Goal: Task Accomplishment & Management: Complete application form

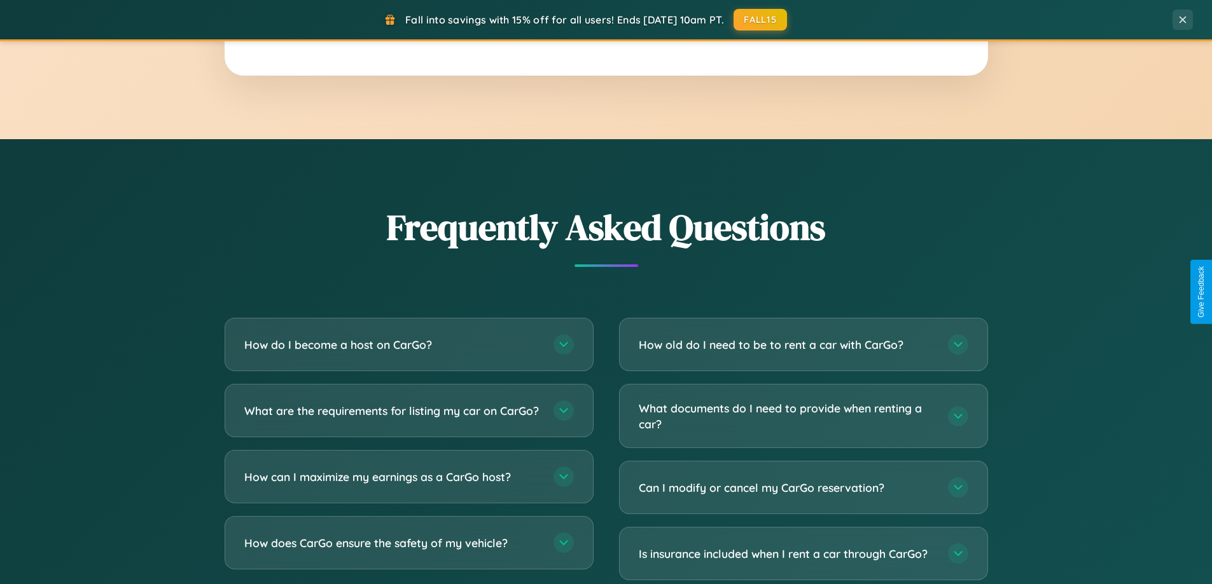
scroll to position [2447, 0]
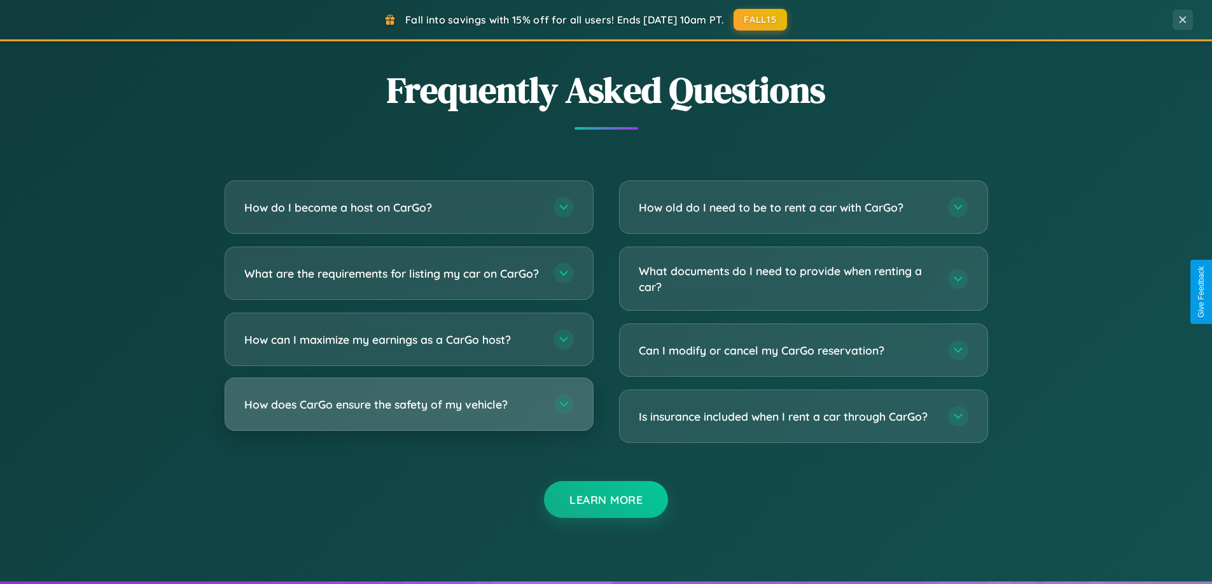
click at [408, 413] on h3 "How does CarGo ensure the safety of my vehicle?" at bounding box center [392, 405] width 296 height 16
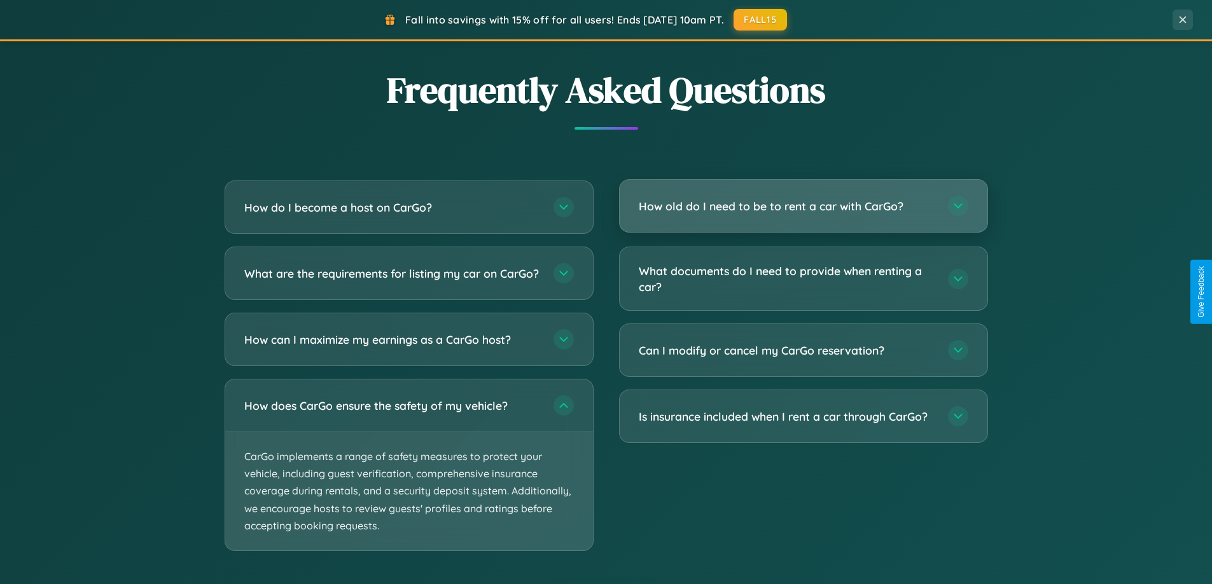
click at [803, 207] on h3 "How old do I need to be to rent a car with CarGo?" at bounding box center [787, 206] width 296 height 16
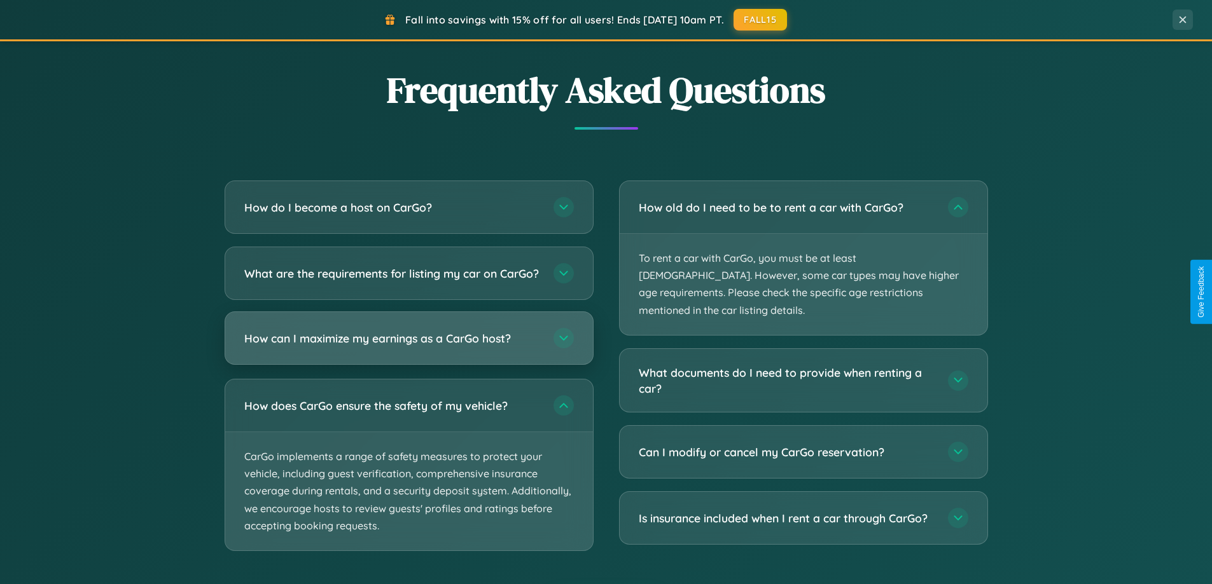
click at [408, 347] on h3 "How can I maximize my earnings as a CarGo host?" at bounding box center [392, 339] width 296 height 16
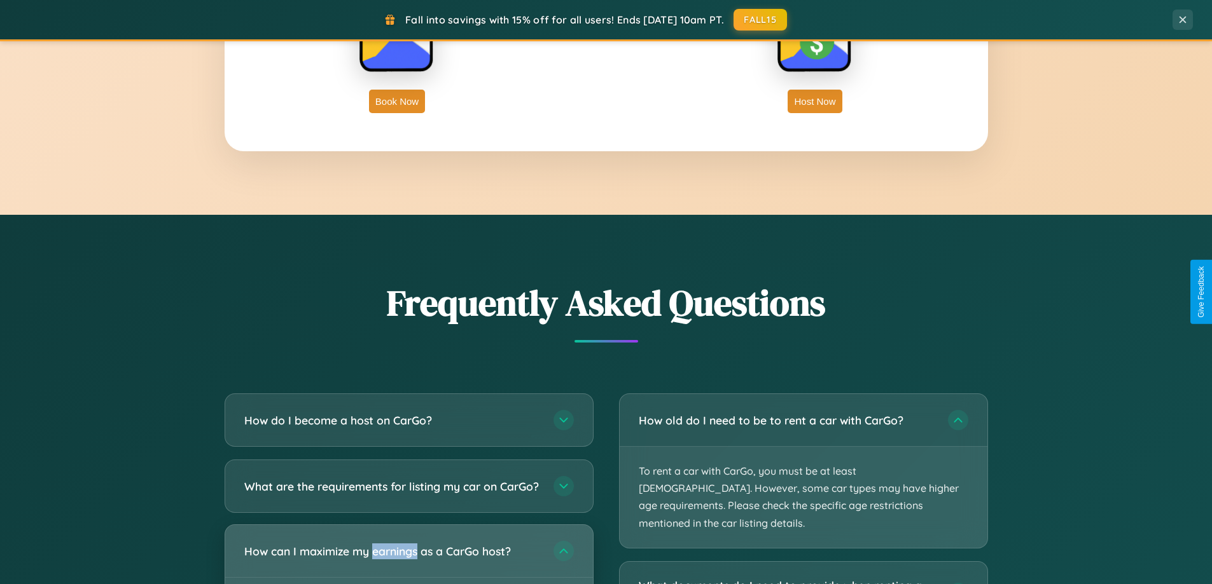
scroll to position [2043, 0]
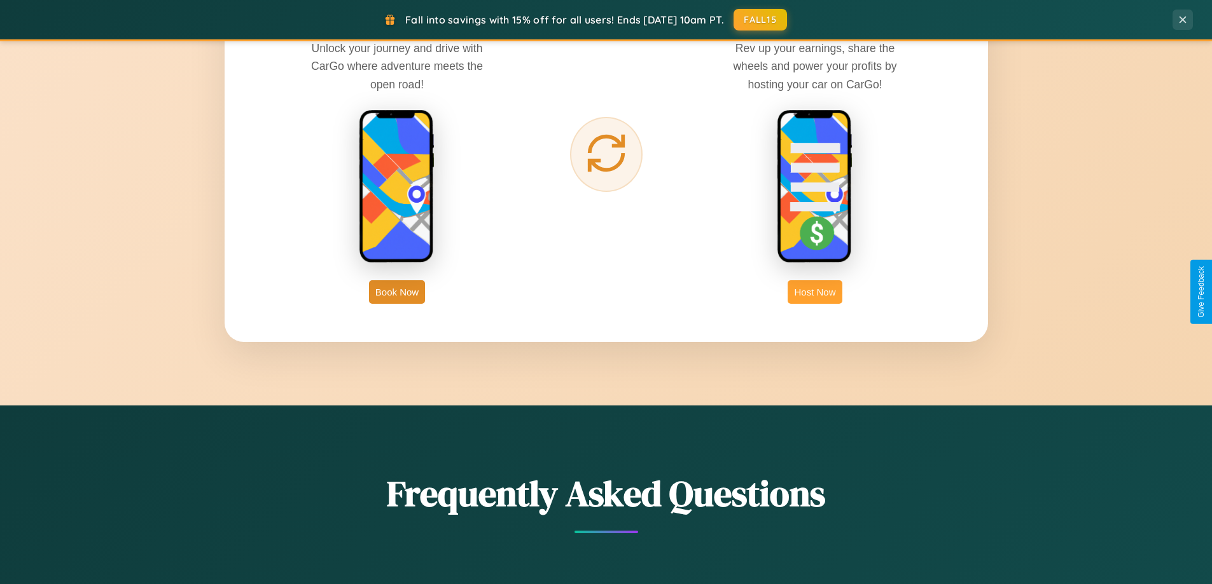
click at [815, 292] on button "Host Now" at bounding box center [814, 292] width 54 height 24
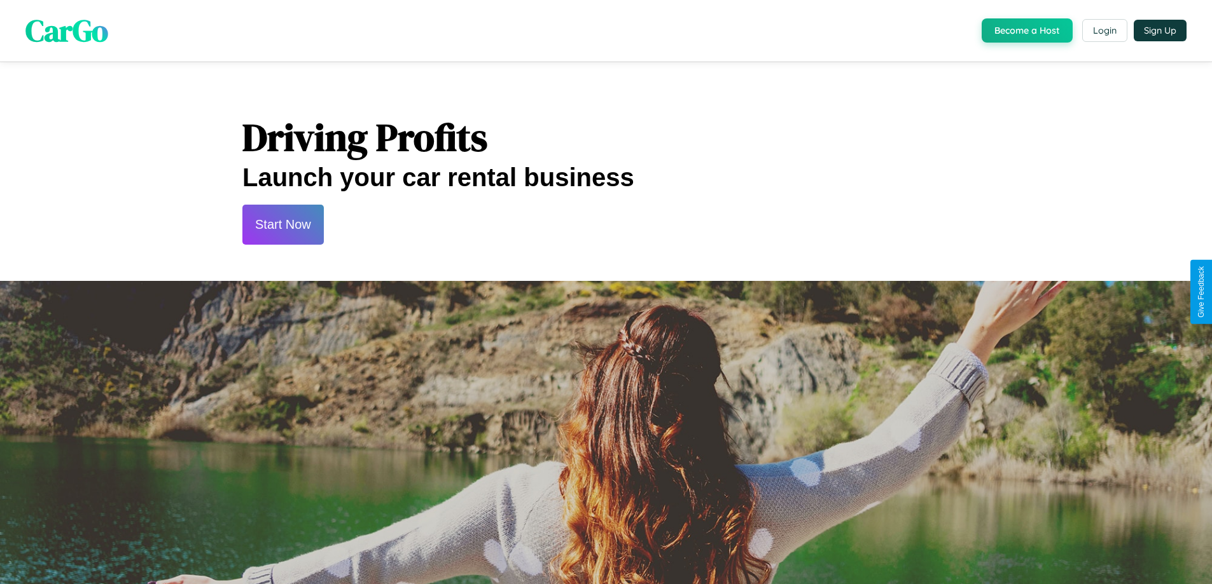
click at [282, 225] on button "Start Now" at bounding box center [282, 225] width 81 height 40
